Goal: Subscribe to service/newsletter

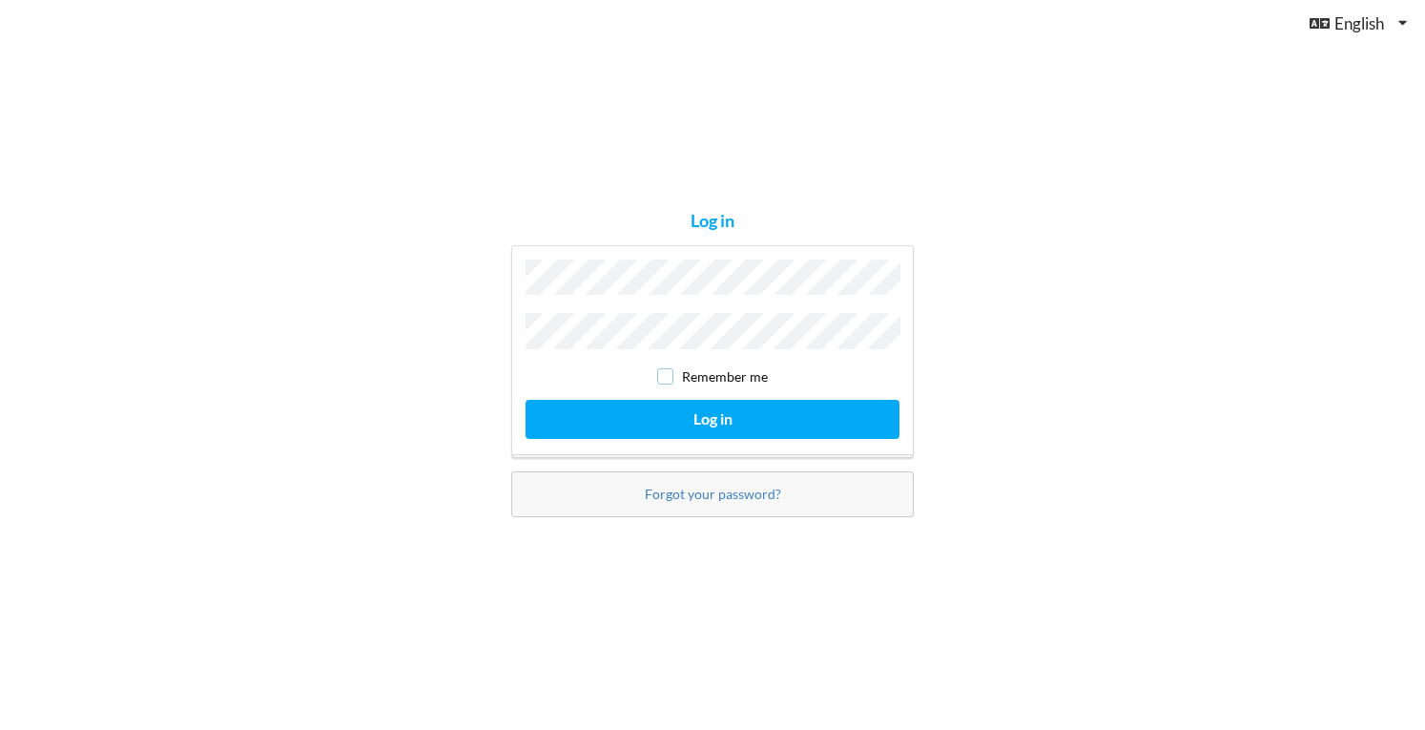
click at [667, 369] on input "checkbox" at bounding box center [665, 376] width 16 height 16
checkbox input "true"
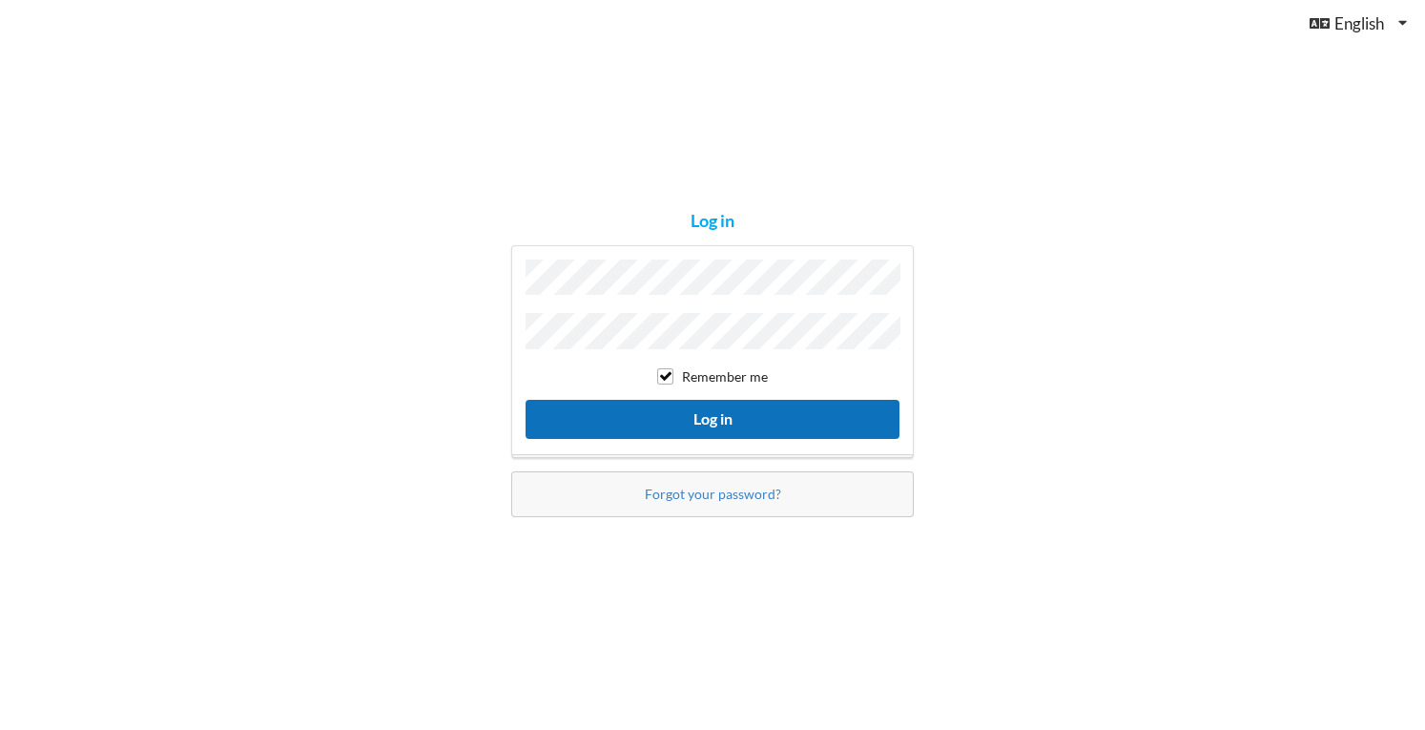
click at [670, 409] on button "Log in" at bounding box center [713, 419] width 374 height 39
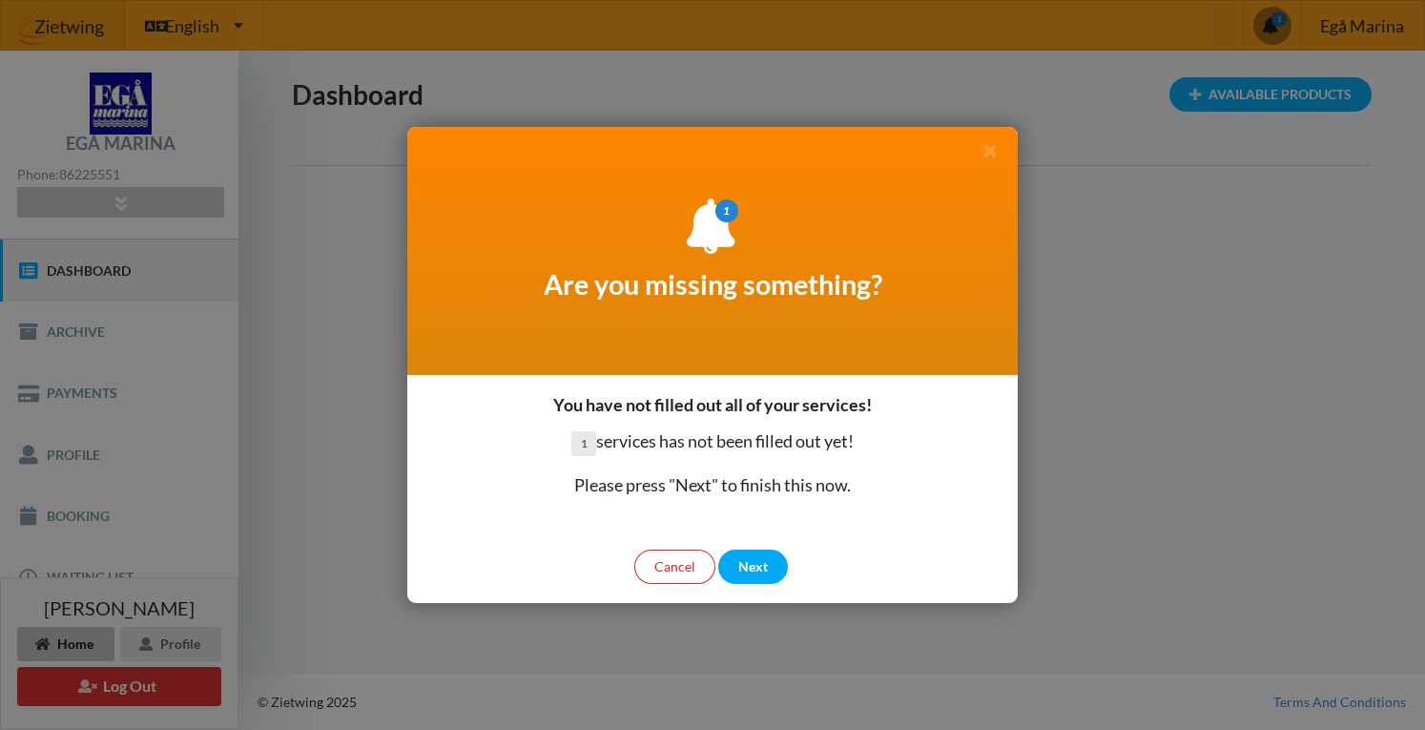
click at [769, 591] on div "Cancel Next" at bounding box center [712, 566] width 611 height 73
click at [766, 559] on div "Next" at bounding box center [753, 566] width 70 height 34
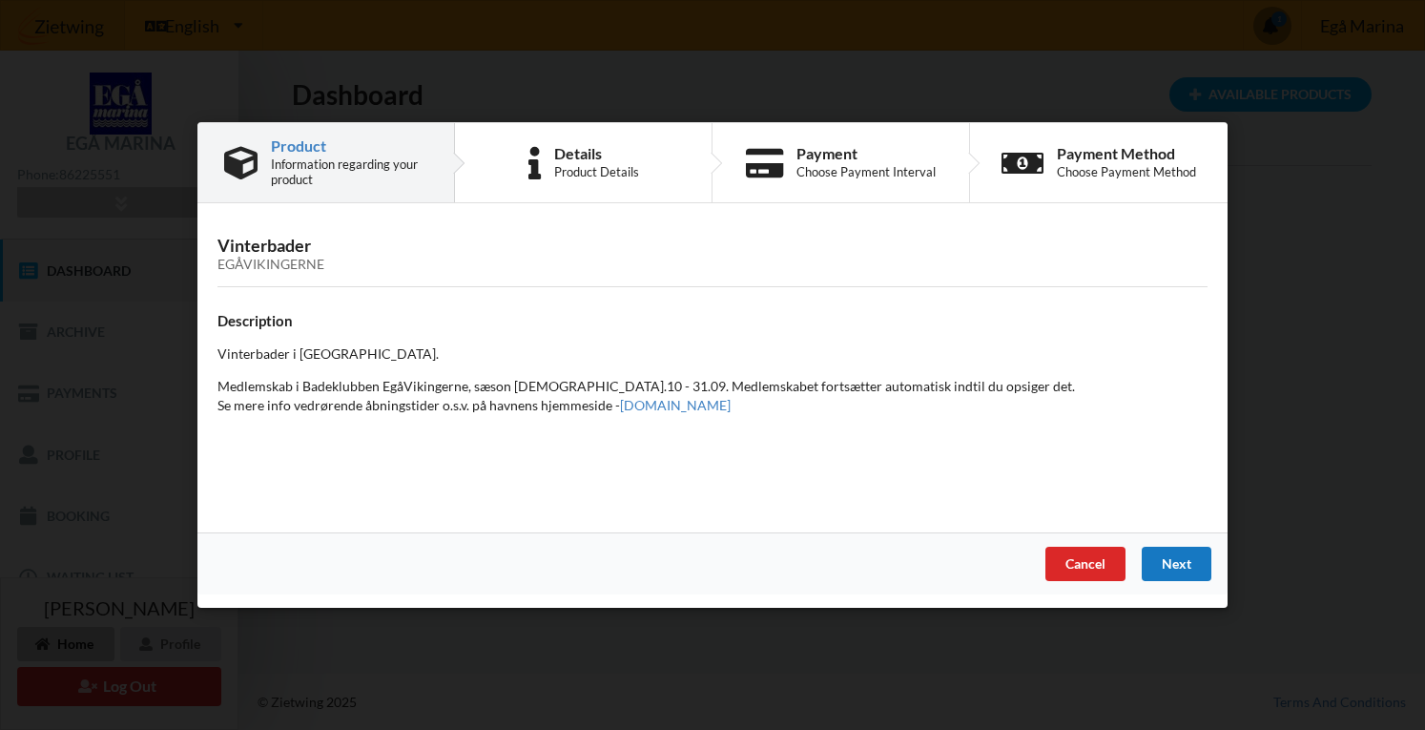
click at [1166, 555] on div "Next" at bounding box center [1177, 564] width 70 height 34
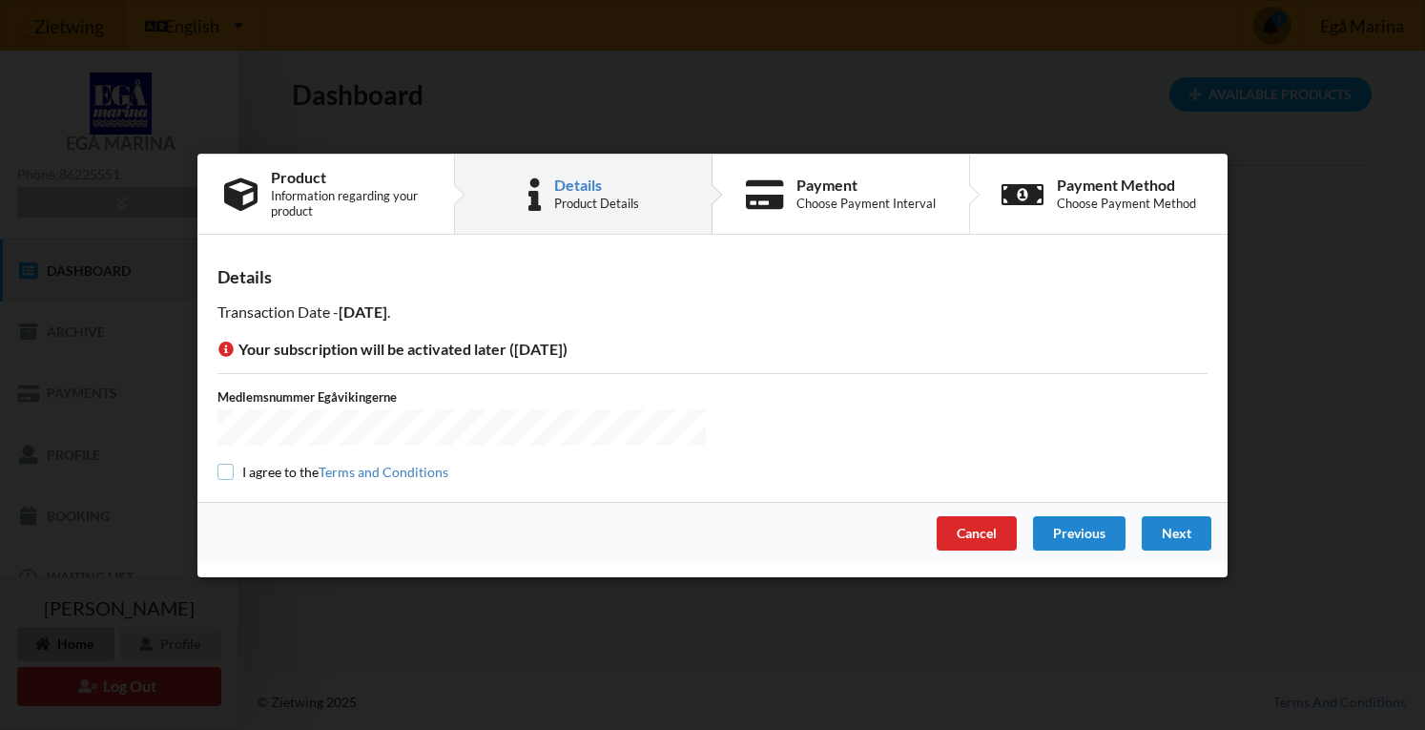
click at [226, 464] on input "checkbox" at bounding box center [226, 472] width 16 height 16
checkbox input "true"
click at [1156, 522] on div "Next" at bounding box center [1177, 532] width 70 height 34
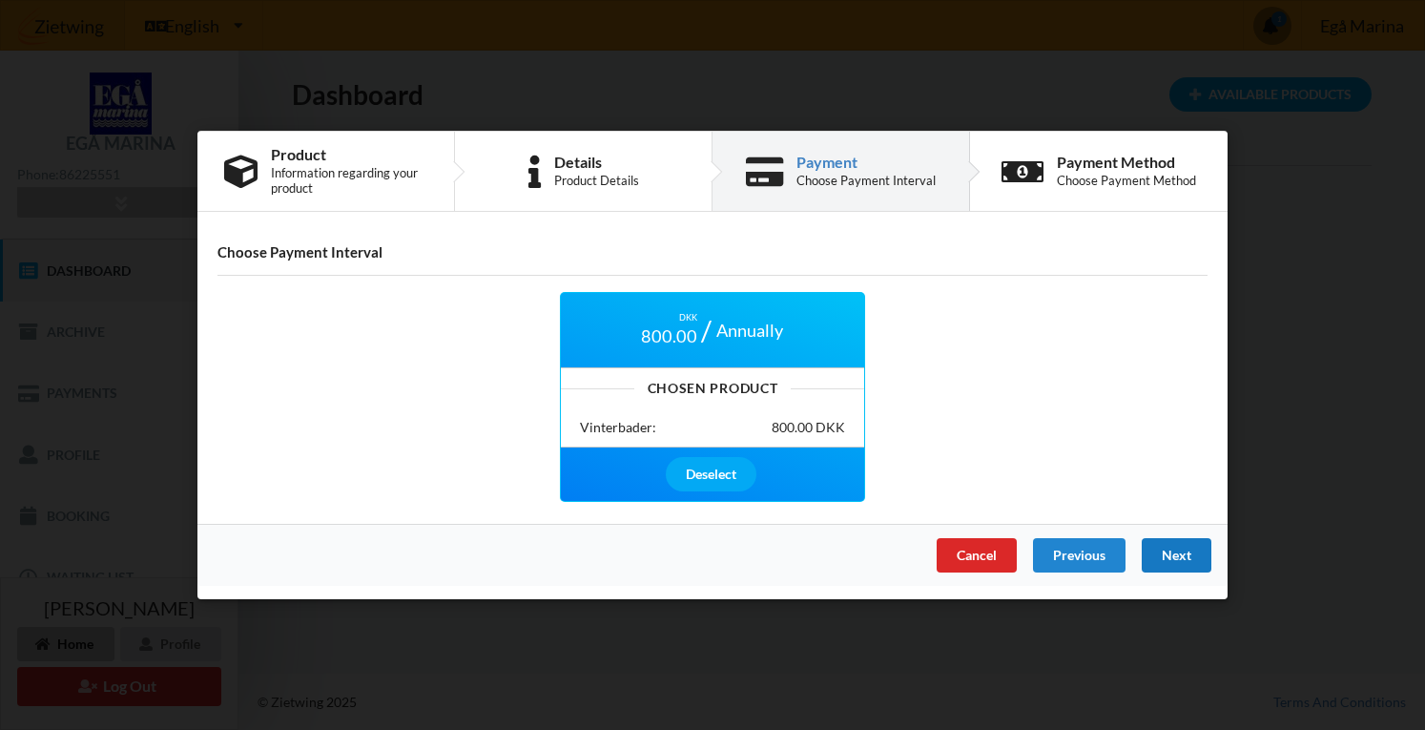
click at [1183, 547] on div "Next" at bounding box center [1177, 555] width 70 height 34
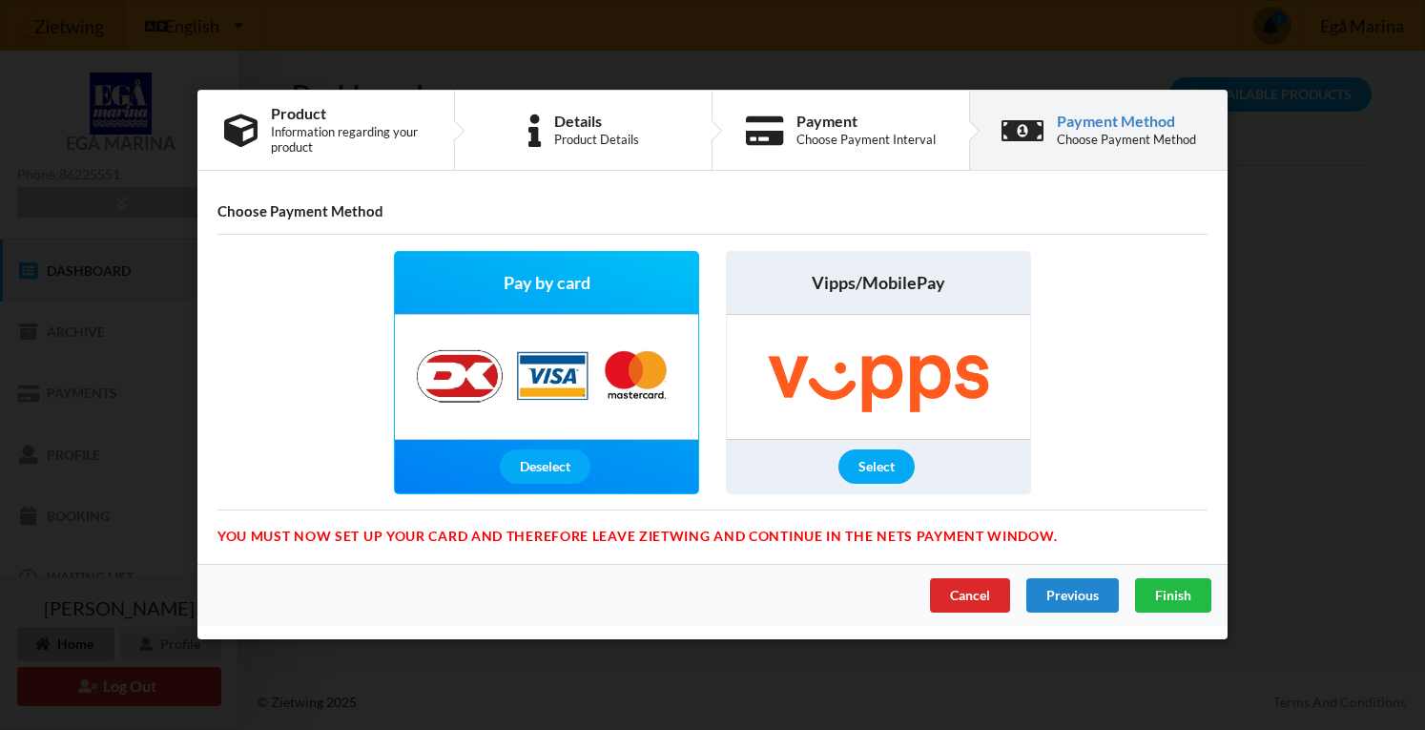
click at [822, 462] on div "Select" at bounding box center [878, 467] width 303 height 53
click at [879, 474] on div "Select" at bounding box center [877, 467] width 76 height 34
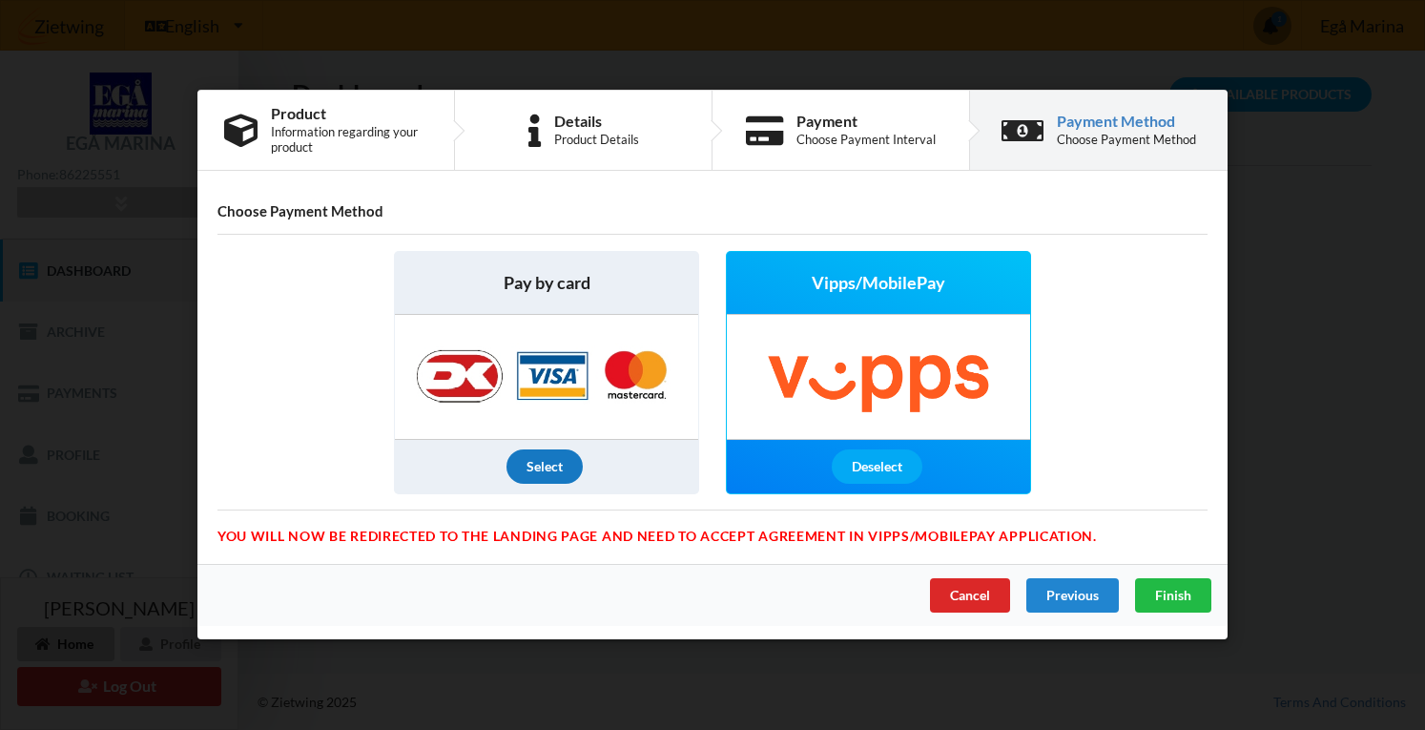
click at [553, 456] on div "Select" at bounding box center [545, 467] width 76 height 34
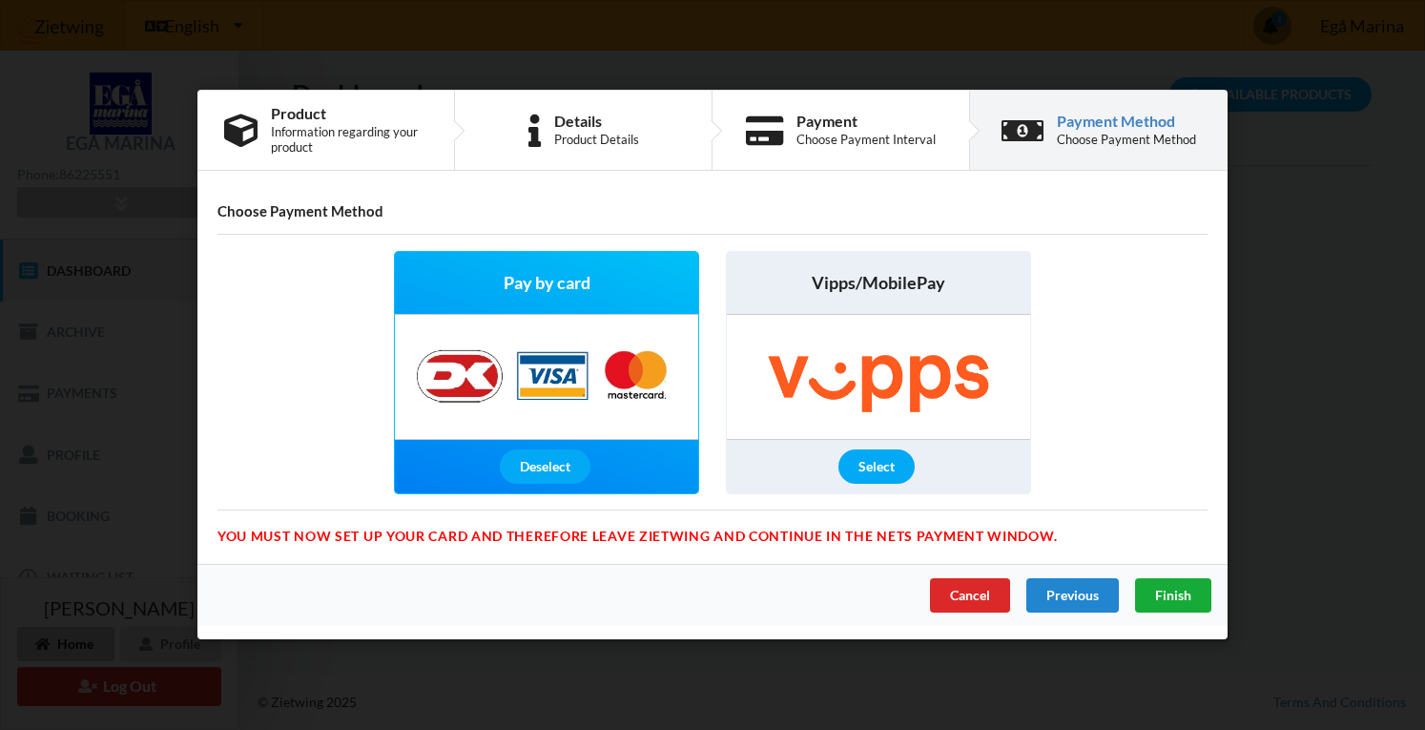
click at [1190, 599] on span "Finish" at bounding box center [1173, 596] width 36 height 16
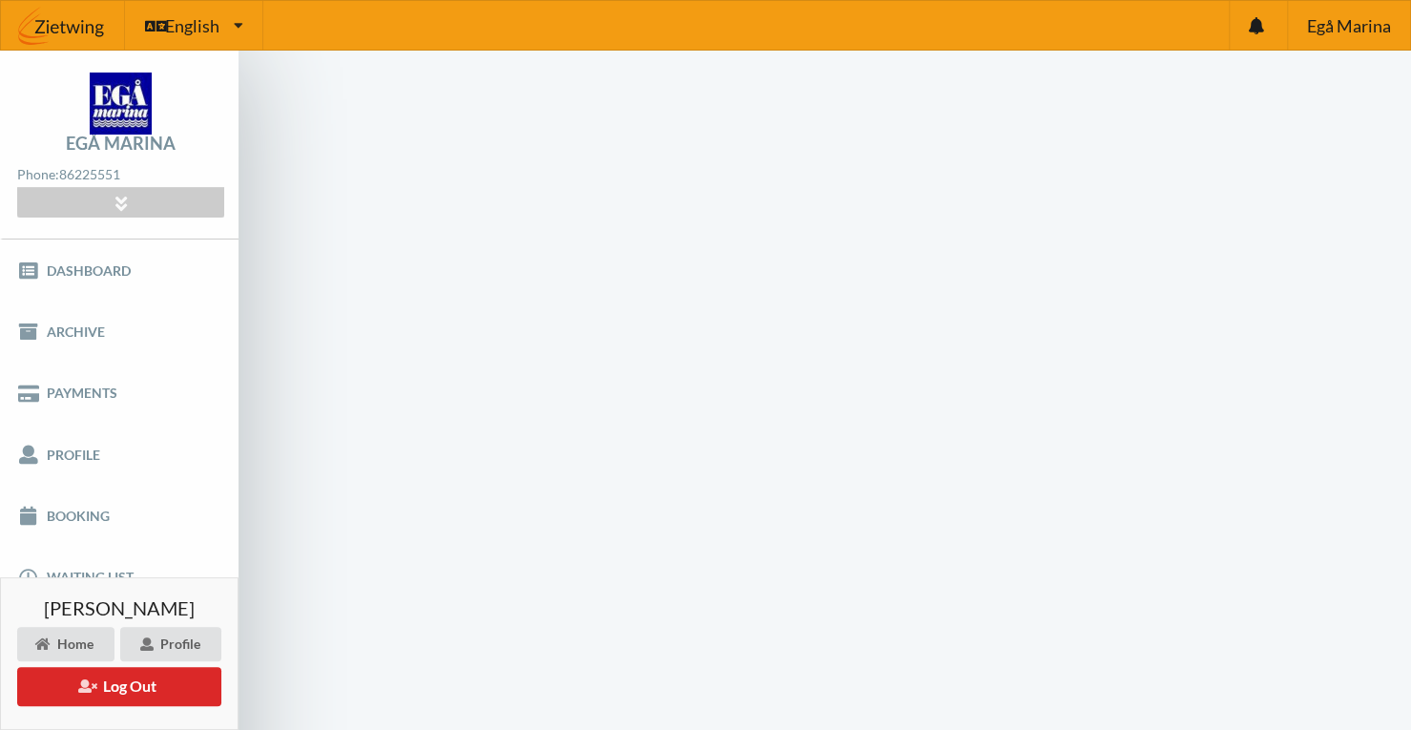
scroll to position [76, 0]
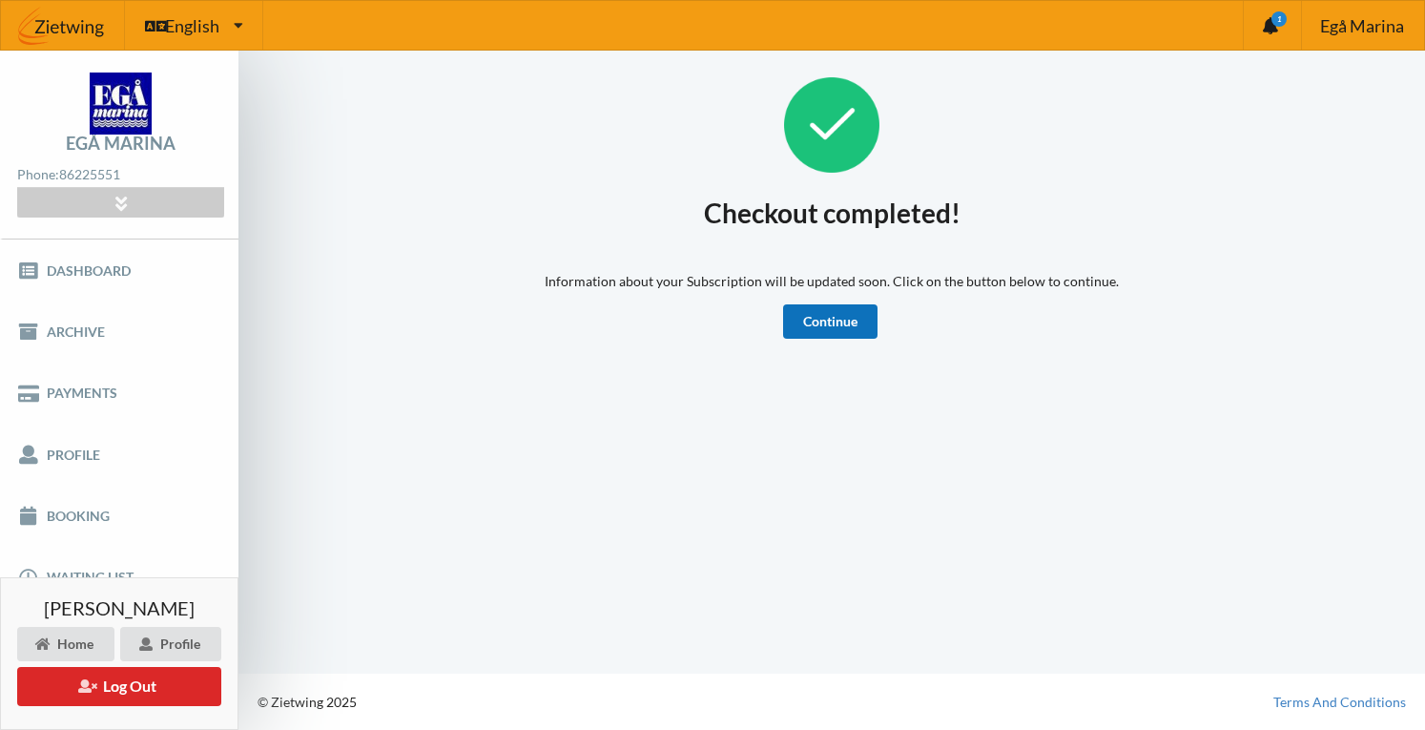
click at [826, 330] on link "Continue" at bounding box center [830, 321] width 94 height 34
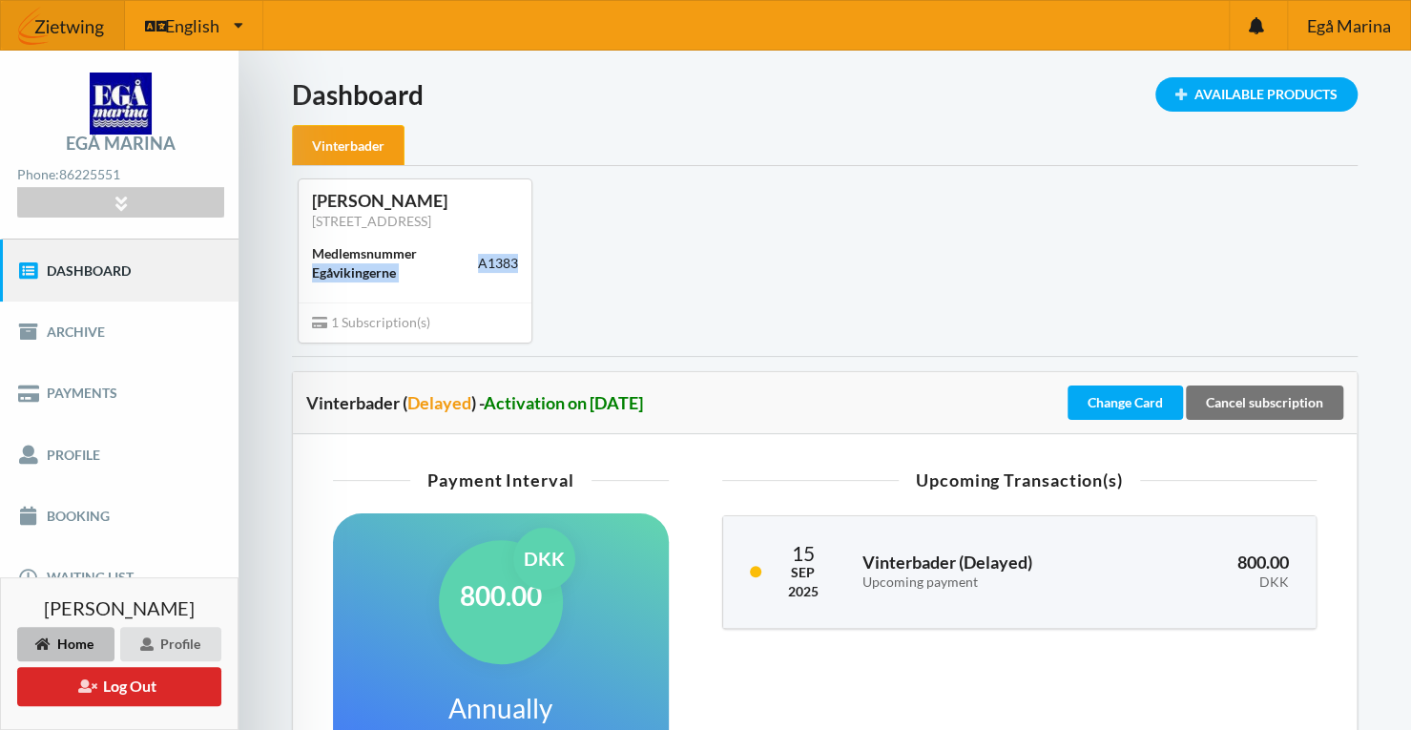
drag, startPoint x: 476, startPoint y: 255, endPoint x: 529, endPoint y: 265, distance: 53.5
click at [529, 265] on div "Paul erik Kremke Fortebakken 38, 8240 Risskov Medlemsnummer Egåvikingerne A1383" at bounding box center [415, 240] width 233 height 122
click at [570, 258] on div "Paul erik Kremke Fortebakken 38, 8240 Risskov Medlemsnummer Egåvikingerne A1383…" at bounding box center [825, 260] width 1092 height 189
